Goal: Navigation & Orientation: Find specific page/section

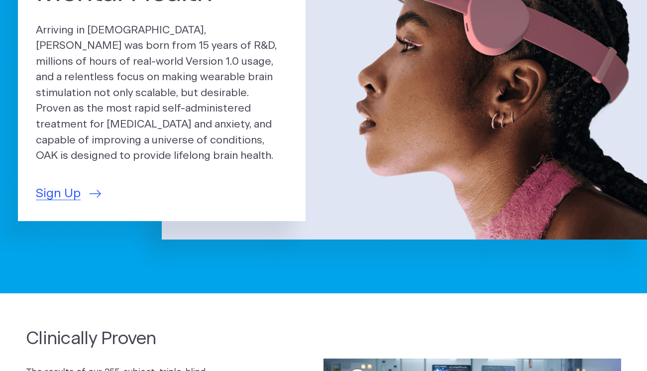
scroll to position [149, 0]
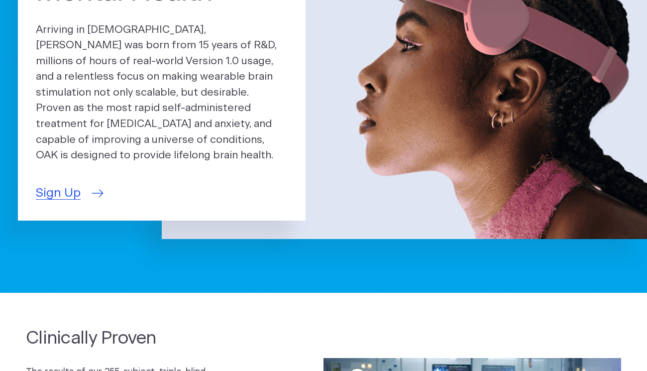
click at [67, 186] on span "Sign Up" at bounding box center [58, 193] width 45 height 18
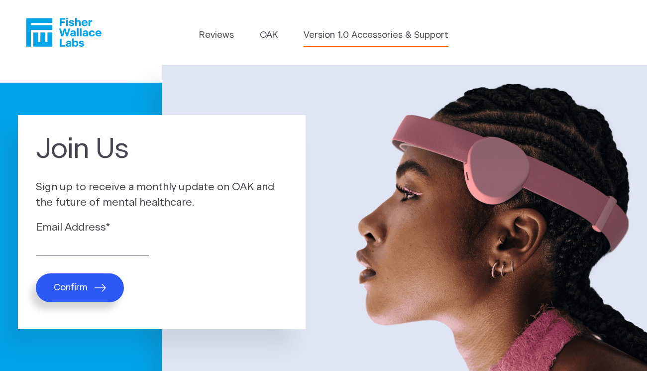
click at [342, 32] on link "Version 1.0 Accessories & Support" at bounding box center [376, 35] width 145 height 13
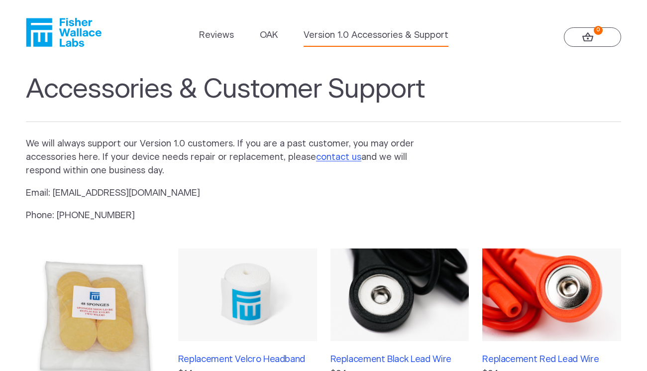
click at [84, 21] on icon "Fisher Wallace" at bounding box center [67, 32] width 68 height 29
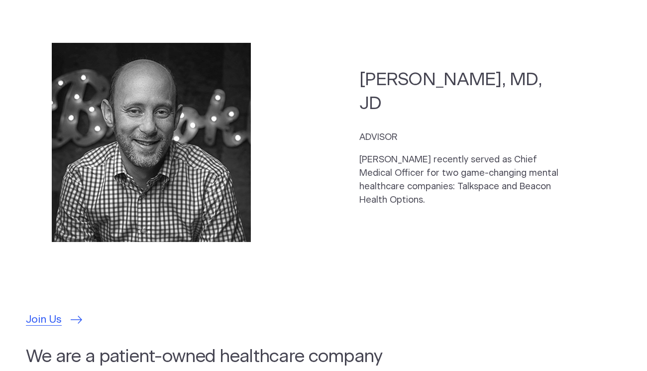
scroll to position [2839, 0]
